Goal: Information Seeking & Learning: Check status

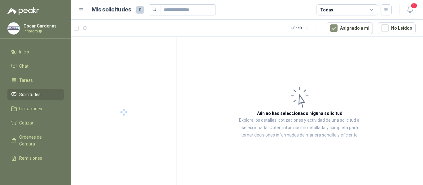
click at [405, 11] on button "1" at bounding box center [409, 9] width 11 height 11
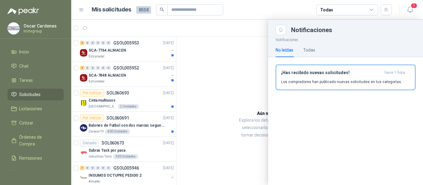
click at [223, 61] on div at bounding box center [247, 103] width 352 height 166
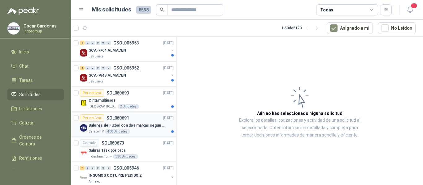
click at [145, 125] on p "Balones de Futbol con dos marcas segun adjunto. Adjuntar cotizacion en su forma…" at bounding box center [127, 126] width 77 height 6
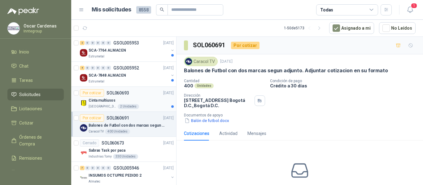
click at [141, 102] on div "Cinta multiusos" at bounding box center [131, 100] width 85 height 7
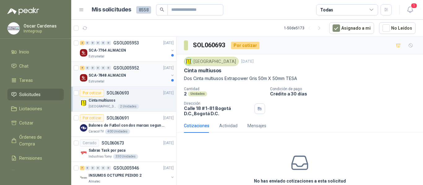
click at [143, 81] on div "Estrumetal" at bounding box center [129, 81] width 80 height 5
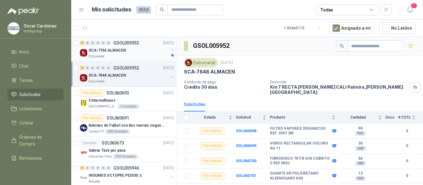
click at [143, 52] on div "SCA-7764 ALMACEN" at bounding box center [129, 50] width 80 height 7
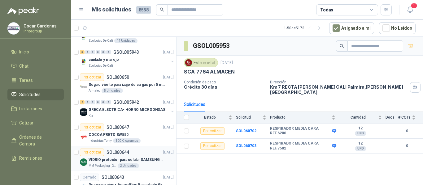
scroll to position [248, 0]
